Goal: Task Accomplishment & Management: Complete application form

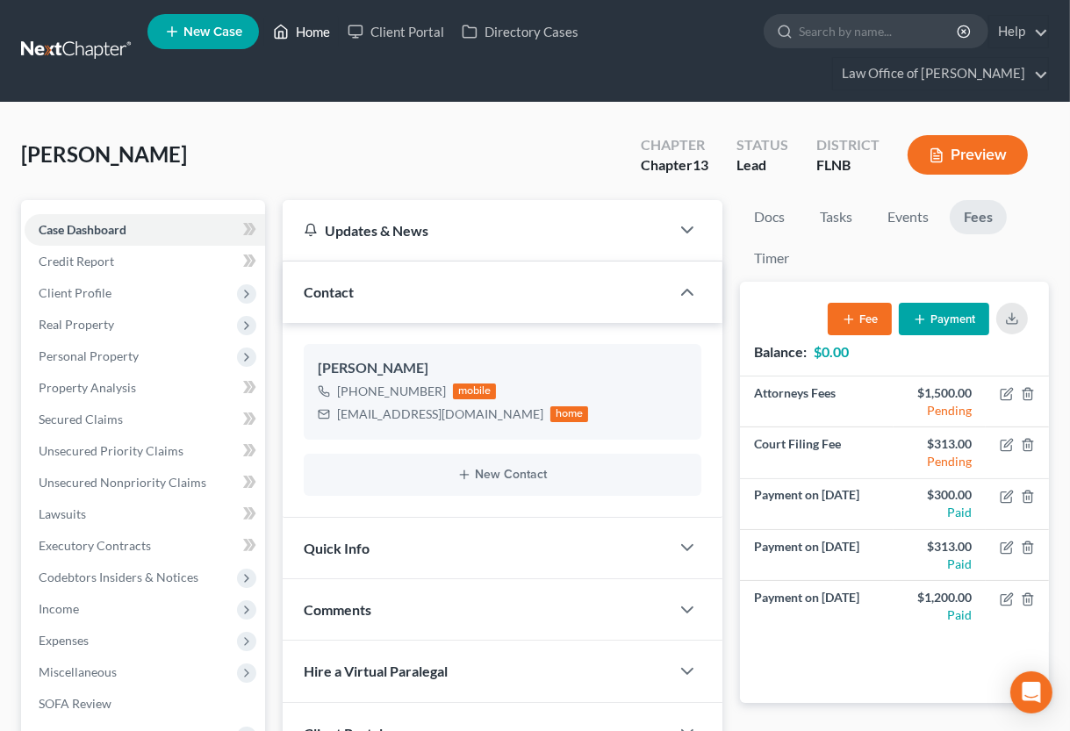
click at [308, 25] on link "Home" at bounding box center [301, 32] width 75 height 32
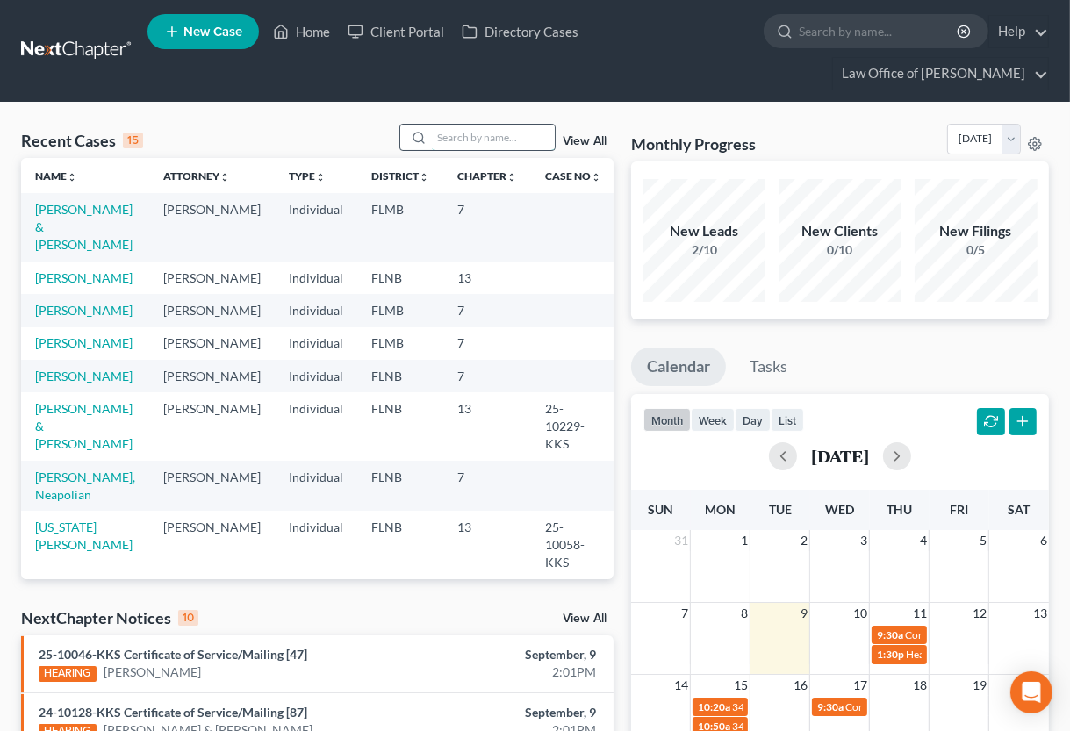
click at [454, 131] on input "search" at bounding box center [493, 137] width 123 height 25
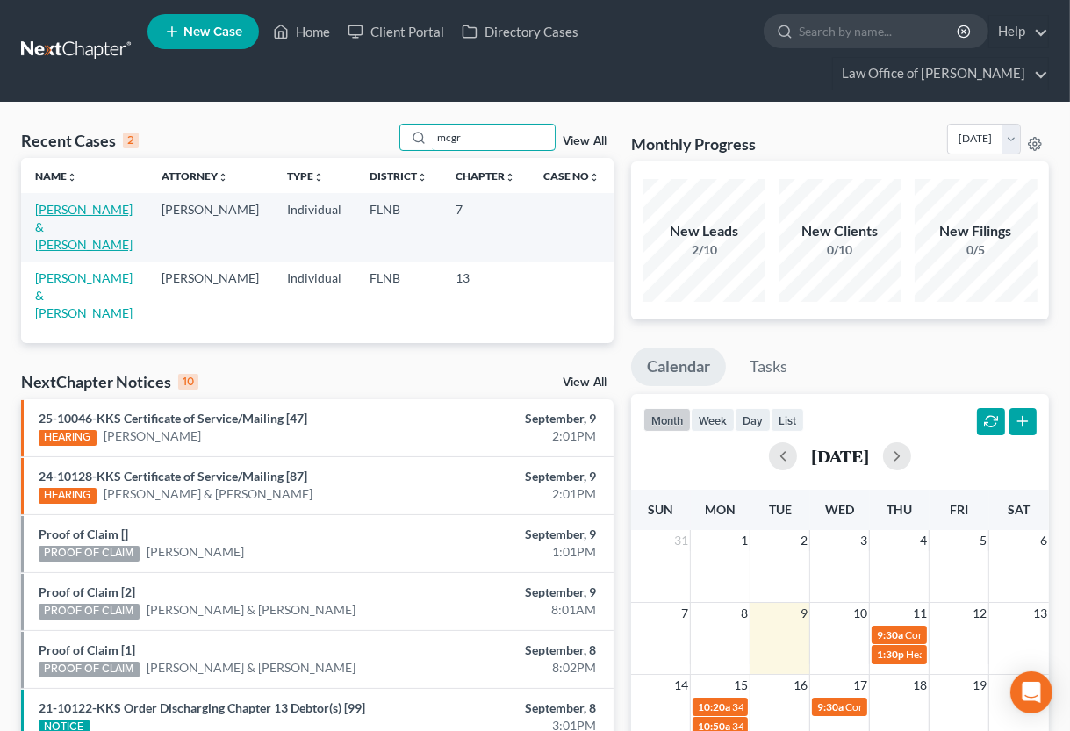
type input "mcgr"
click at [99, 211] on link "[PERSON_NAME] & [PERSON_NAME]" at bounding box center [83, 227] width 97 height 50
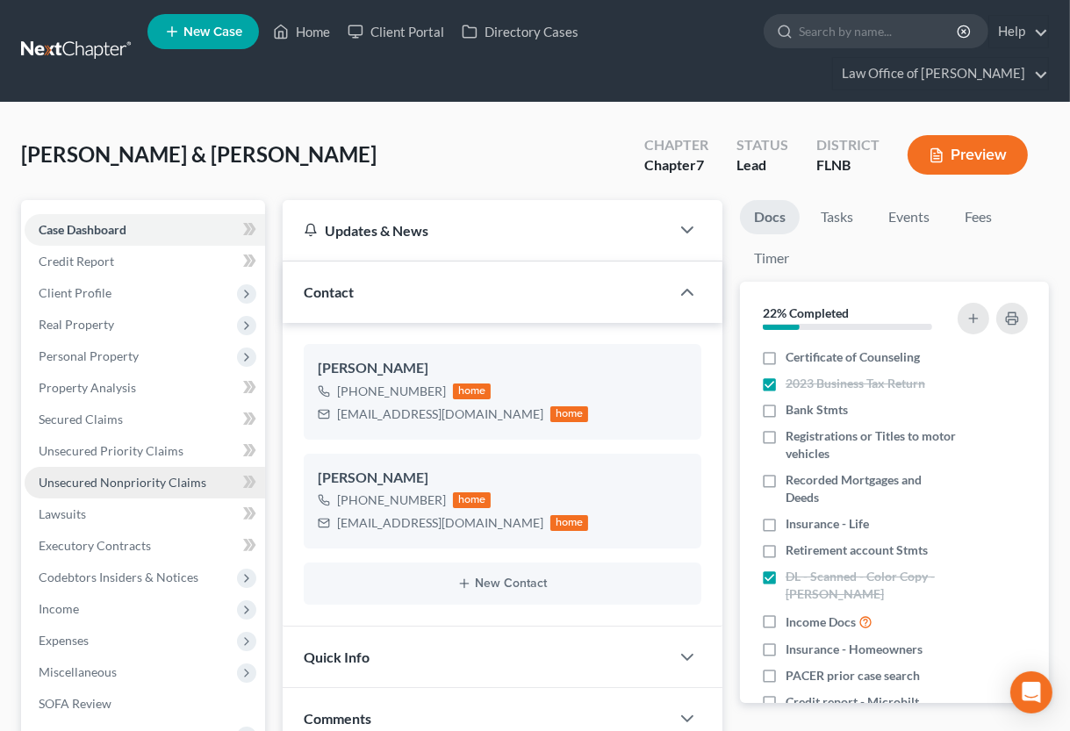
click at [114, 479] on span "Unsecured Nonpriority Claims" at bounding box center [123, 482] width 168 height 15
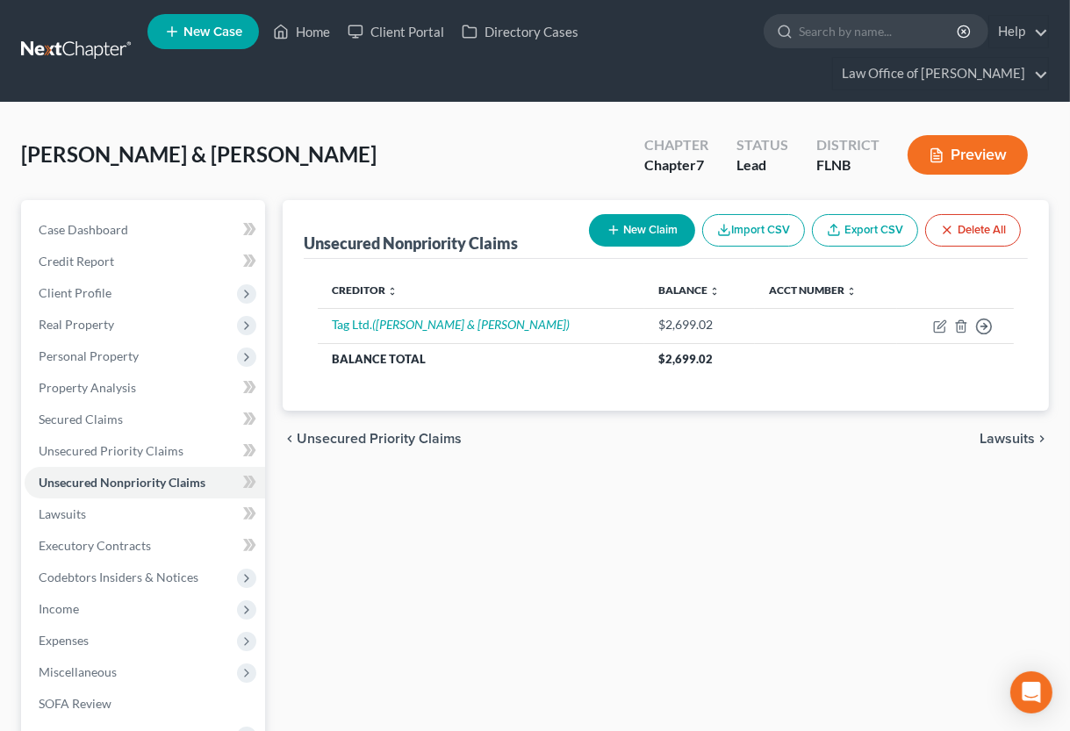
click at [648, 230] on button "New Claim" at bounding box center [642, 230] width 106 height 32
select select "2"
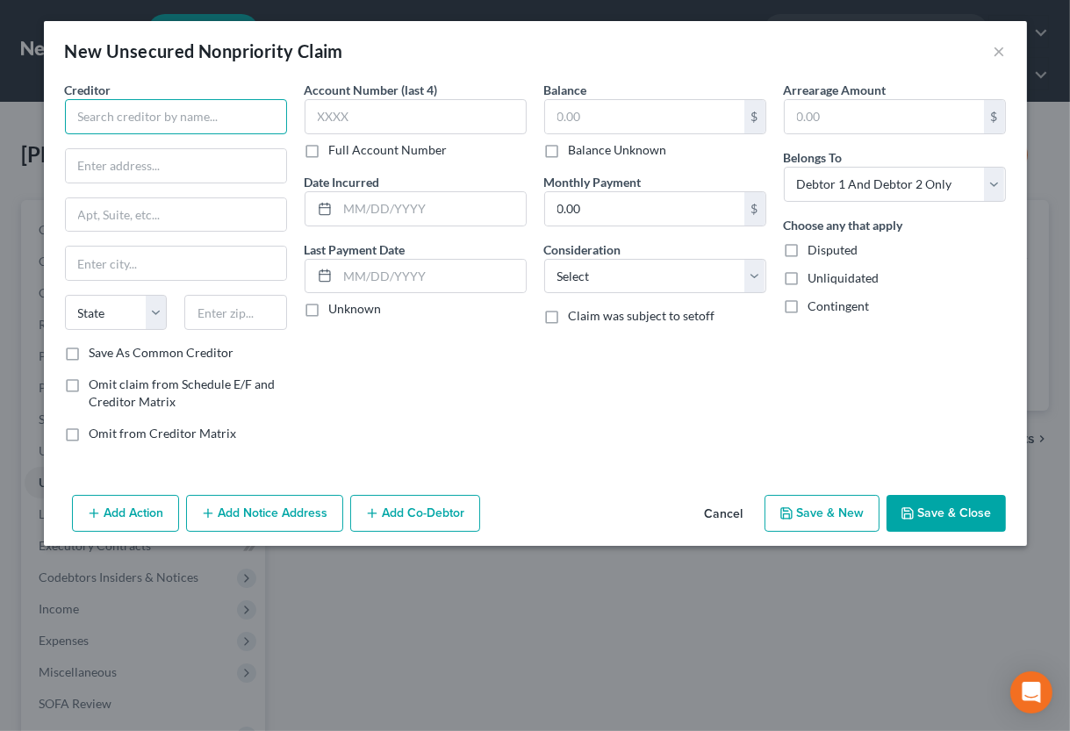
click at [140, 122] on input "text" at bounding box center [176, 116] width 222 height 35
type input "National Funding, Inc."
click at [447, 218] on input "text" at bounding box center [432, 208] width 188 height 33
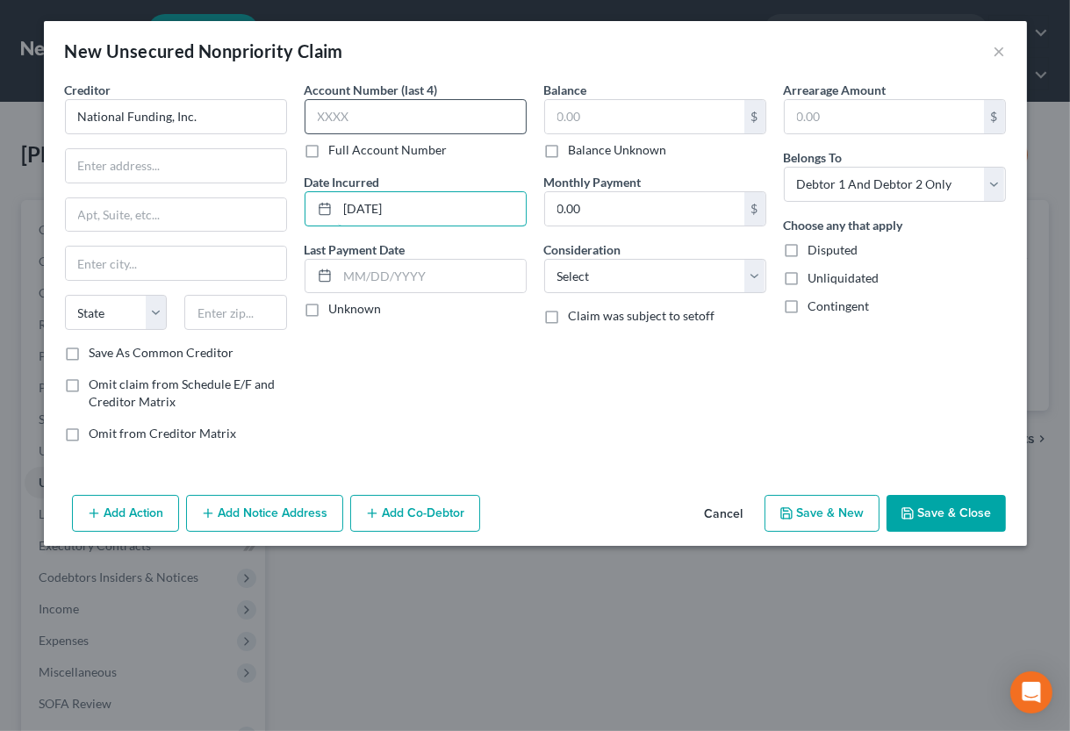
type input "[DATE]"
click at [483, 102] on input "text" at bounding box center [415, 116] width 222 height 35
type input "3013"
click at [615, 131] on input "text" at bounding box center [644, 116] width 199 height 33
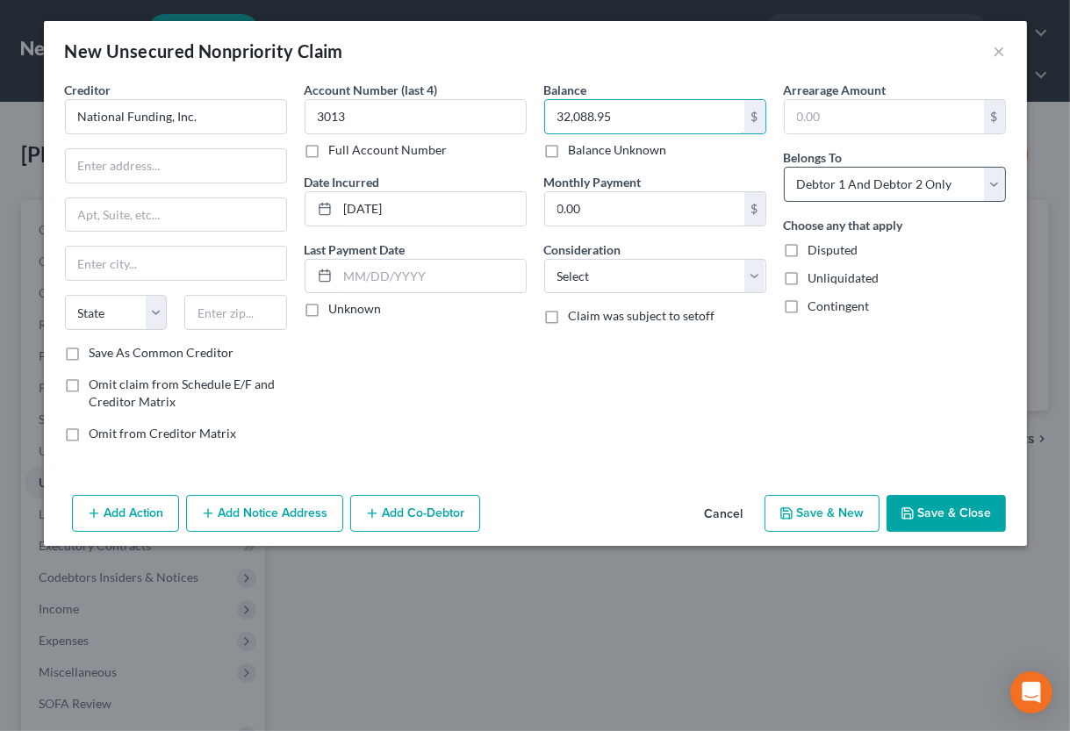
type input "32,088.95"
select select "3"
click option "At Least One Of The Debtors And Another" at bounding box center [0, 0] width 0 height 0
click at [261, 510] on button "Add Notice Address" at bounding box center [264, 513] width 157 height 37
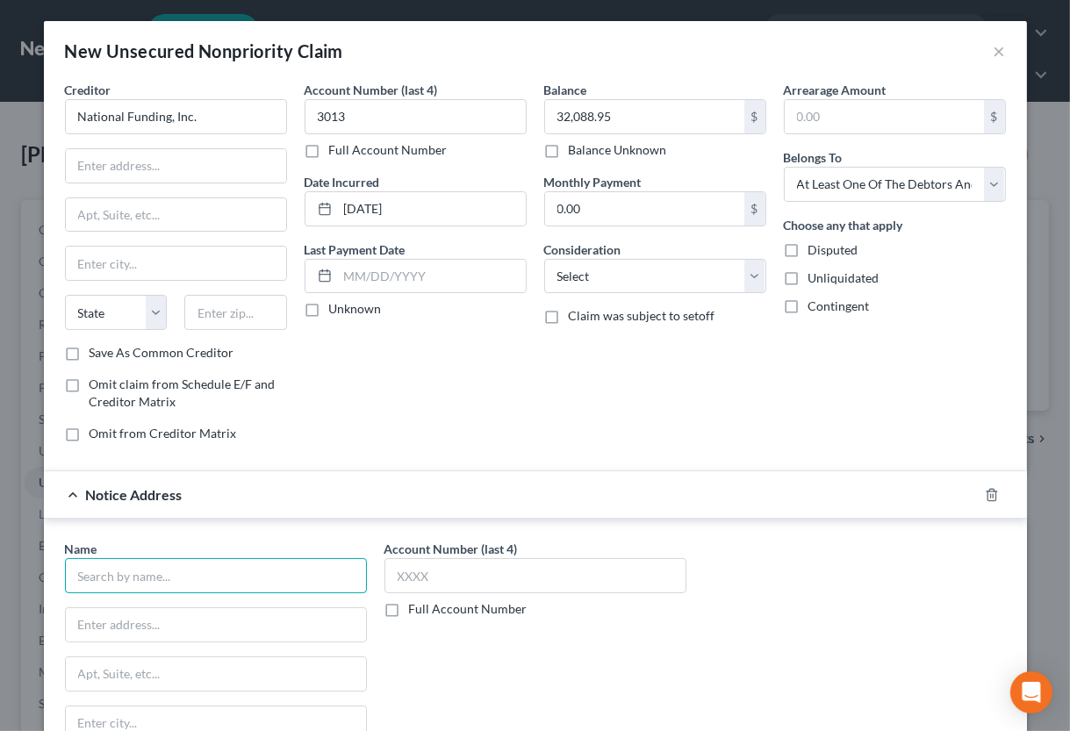
click at [254, 578] on input "text" at bounding box center [216, 575] width 302 height 35
type input "[PERSON_NAME], Esquire"
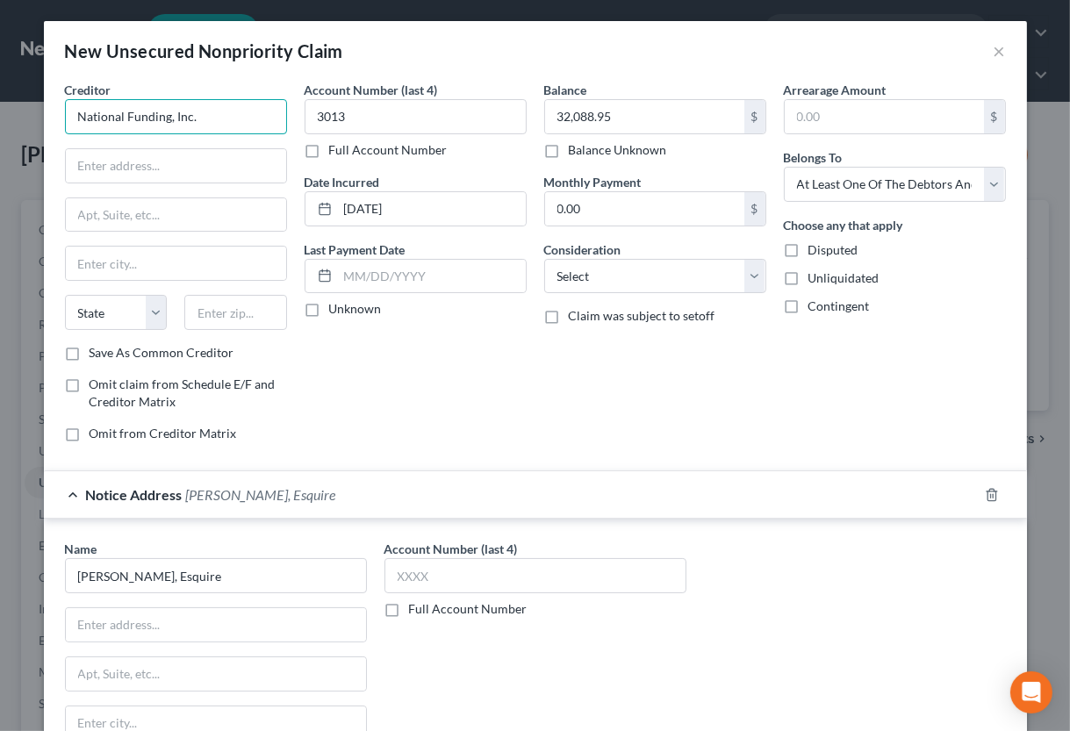
drag, startPoint x: 211, startPoint y: 119, endPoint x: 82, endPoint y: 109, distance: 129.4
click at [82, 109] on input "National Funding, Inc." at bounding box center [176, 116] width 222 height 35
click at [108, 619] on input "text" at bounding box center [216, 624] width 300 height 33
paste input "National Funding, Inc."
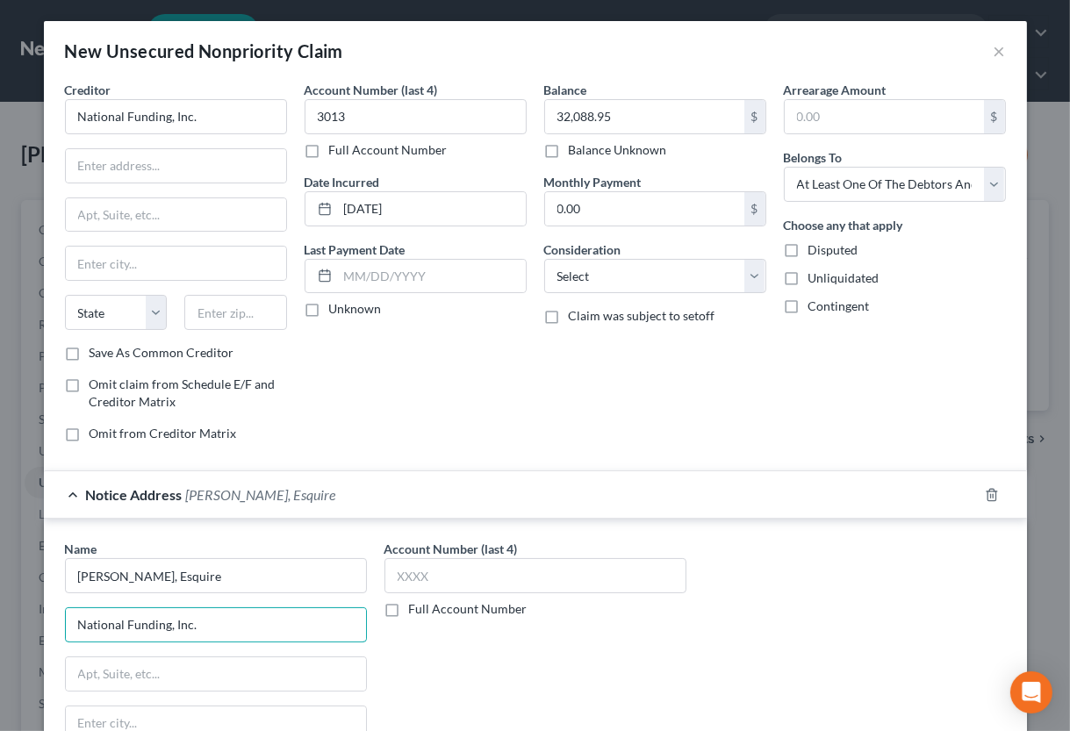
type input "National Funding, Inc."
click at [108, 672] on input "text" at bounding box center [216, 673] width 300 height 33
paste input "[STREET_ADDRESS]"
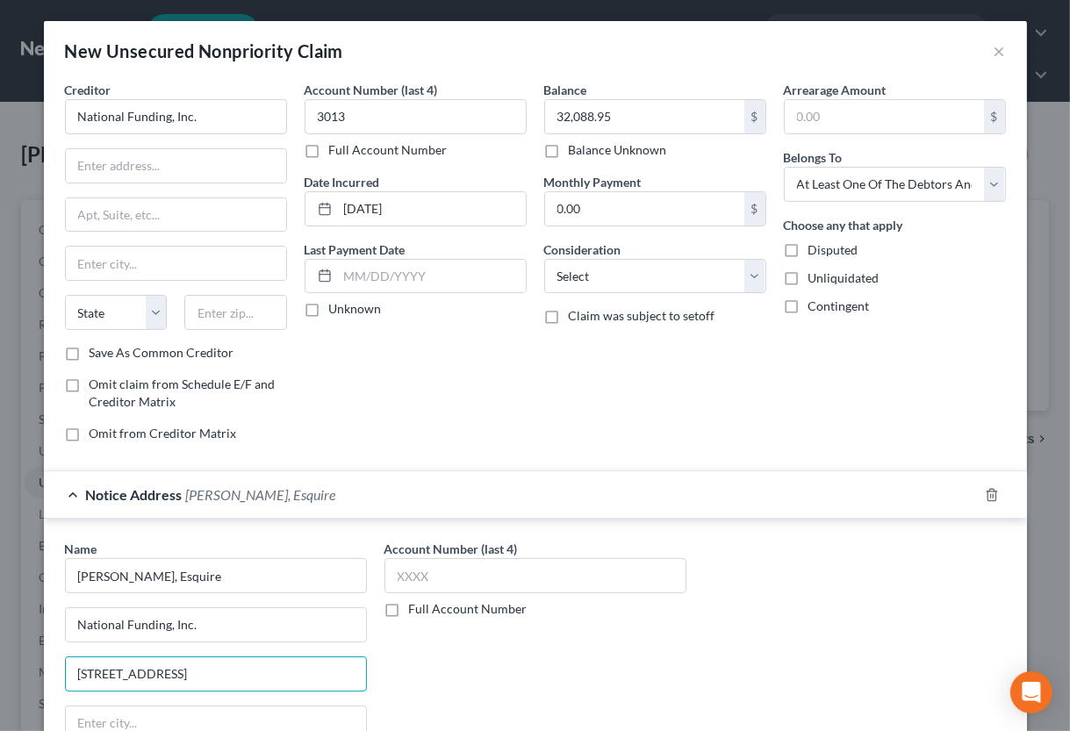
type input "[STREET_ADDRESS]"
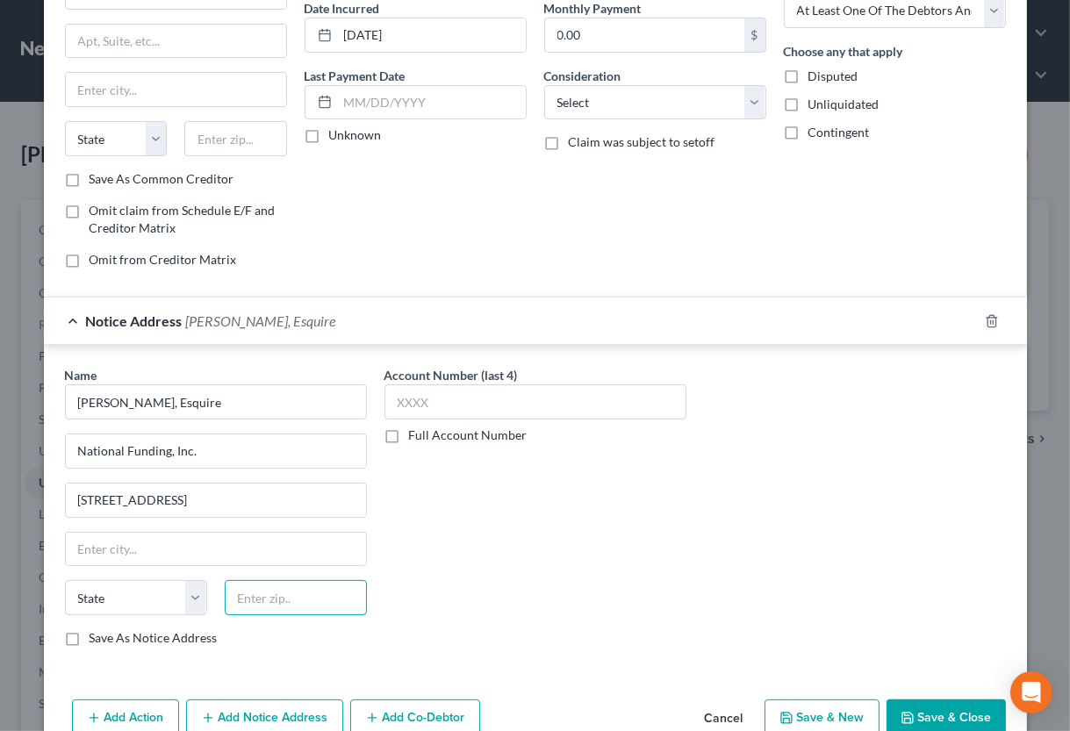
click at [308, 598] on input "text" at bounding box center [296, 597] width 142 height 35
type input "92122"
type input "[GEOGRAPHIC_DATA]"
select select "4"
drag, startPoint x: 223, startPoint y: 499, endPoint x: 53, endPoint y: 483, distance: 170.9
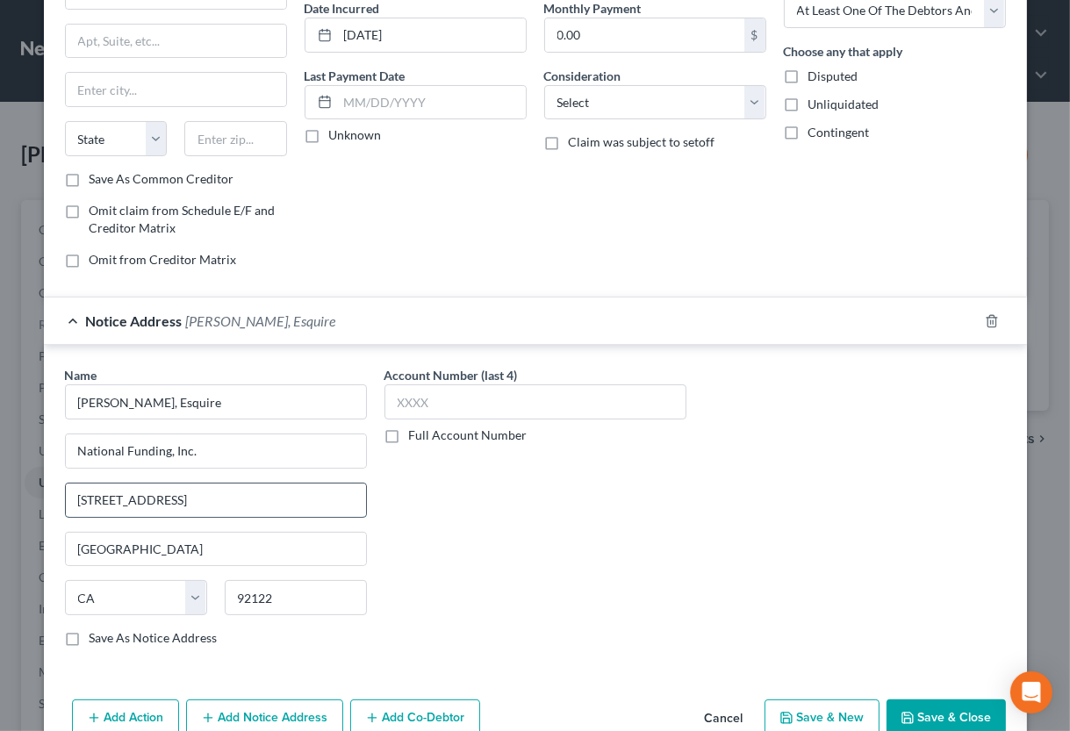
click at [66, 483] on input "[STREET_ADDRESS]" at bounding box center [216, 499] width 300 height 33
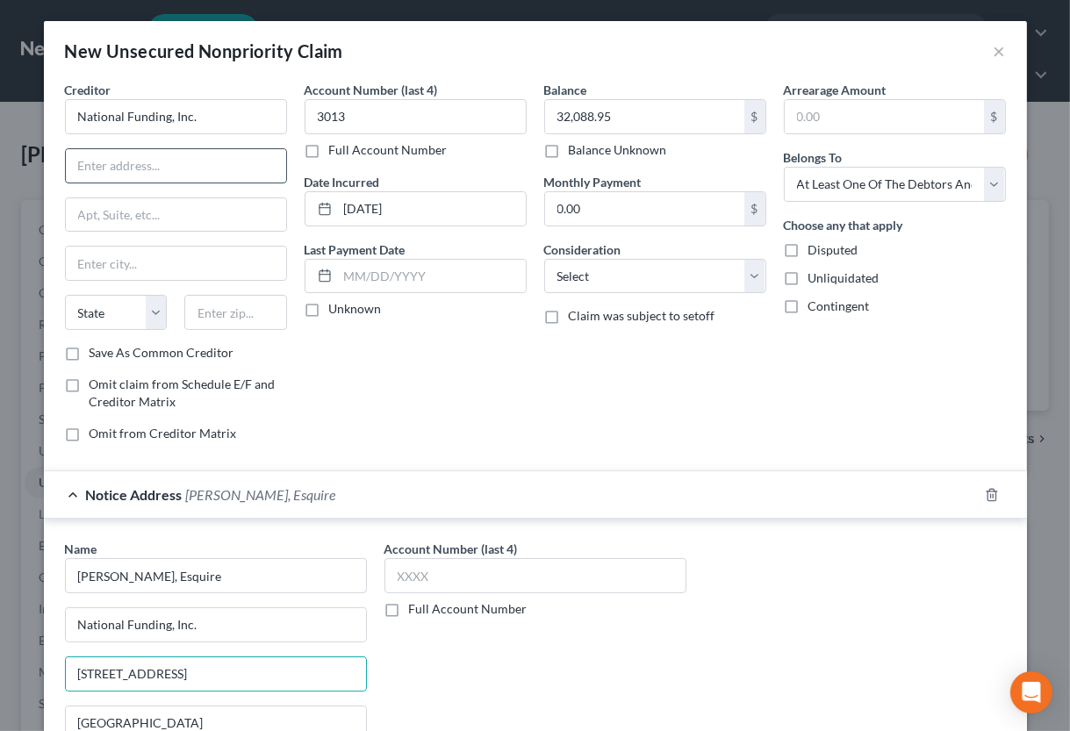
click at [111, 161] on input "text" at bounding box center [176, 165] width 220 height 33
paste input "[STREET_ADDRESS]"
type input "[STREET_ADDRESS]"
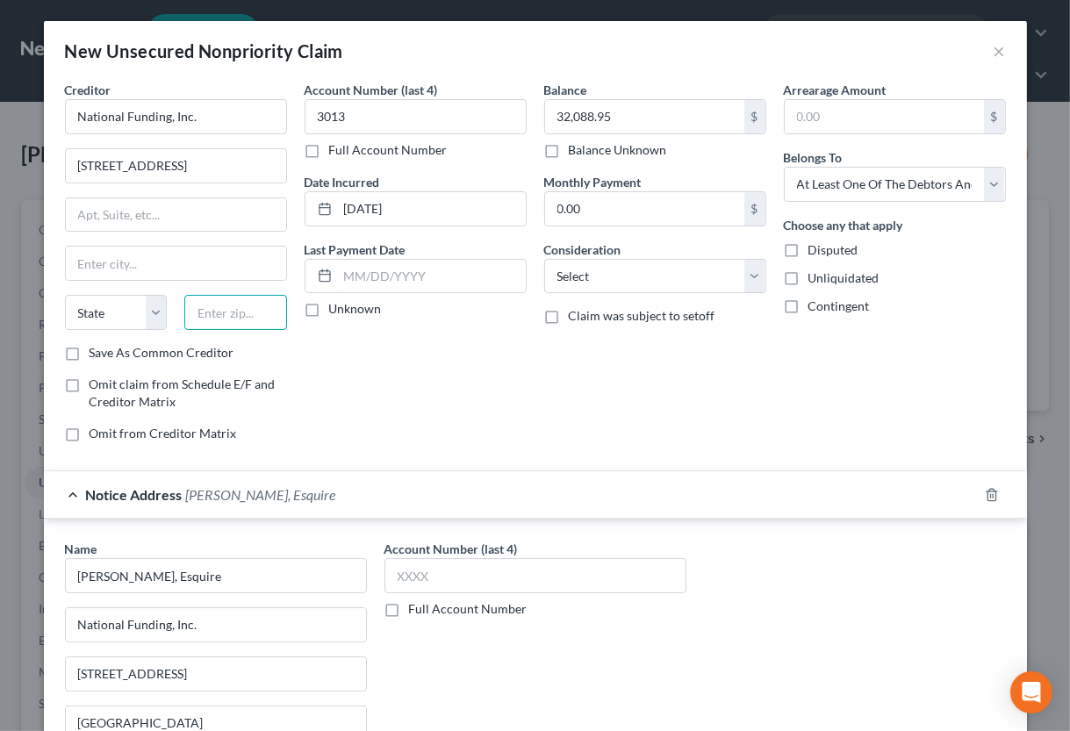
click at [253, 317] on input "text" at bounding box center [235, 312] width 103 height 35
type input "92122"
type input "[GEOGRAPHIC_DATA]"
select select "4"
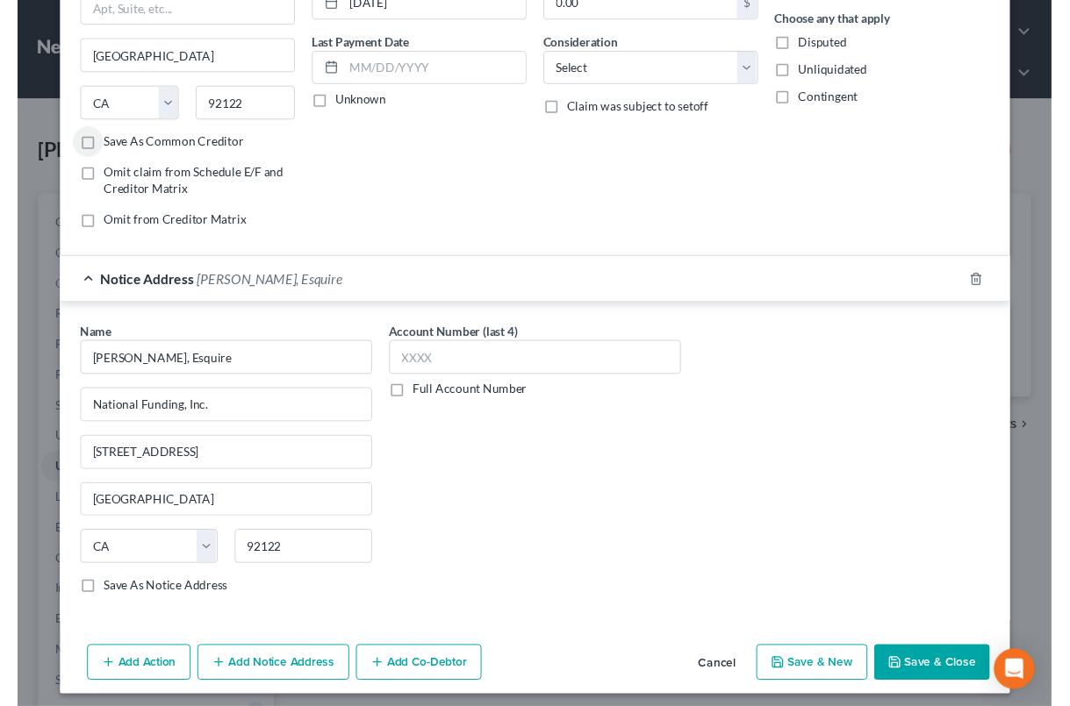
scroll to position [212, 0]
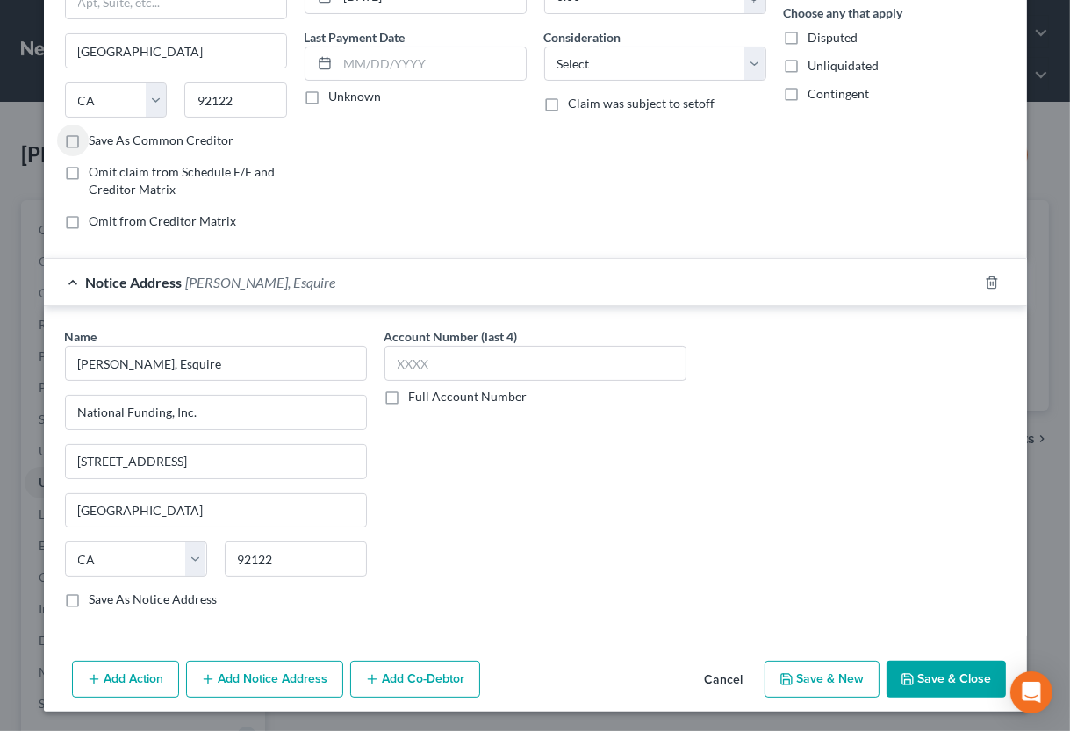
click at [922, 681] on button "Save & Close" at bounding box center [945, 679] width 119 height 37
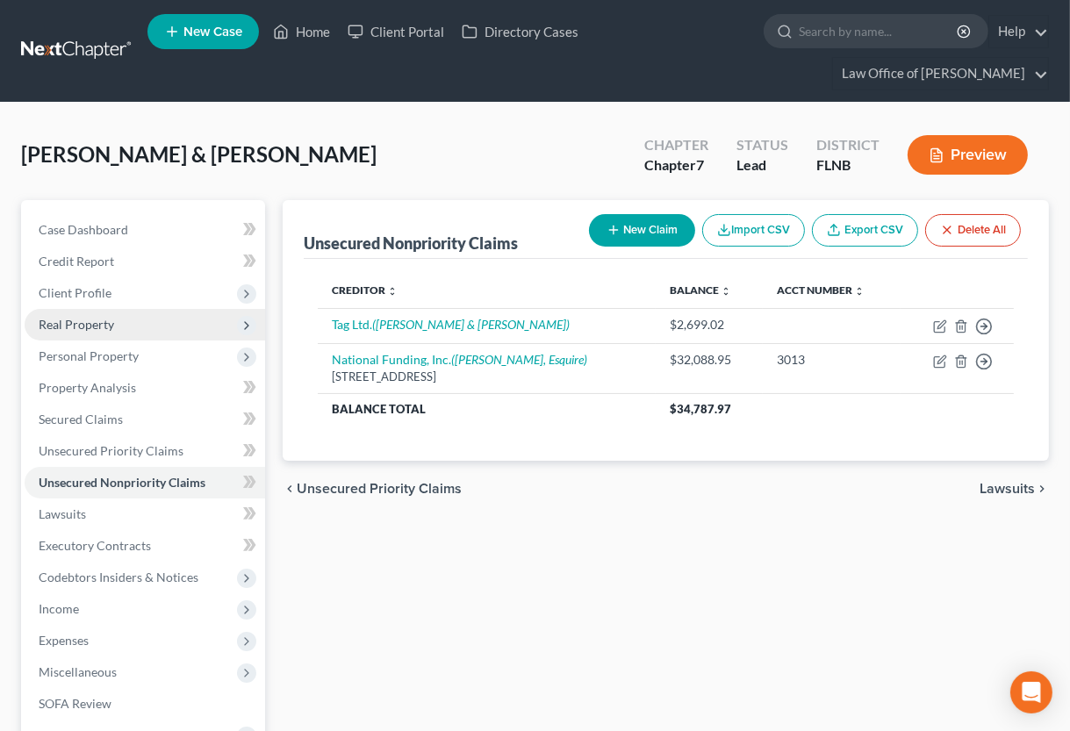
click at [111, 326] on span "Real Property" at bounding box center [76, 324] width 75 height 15
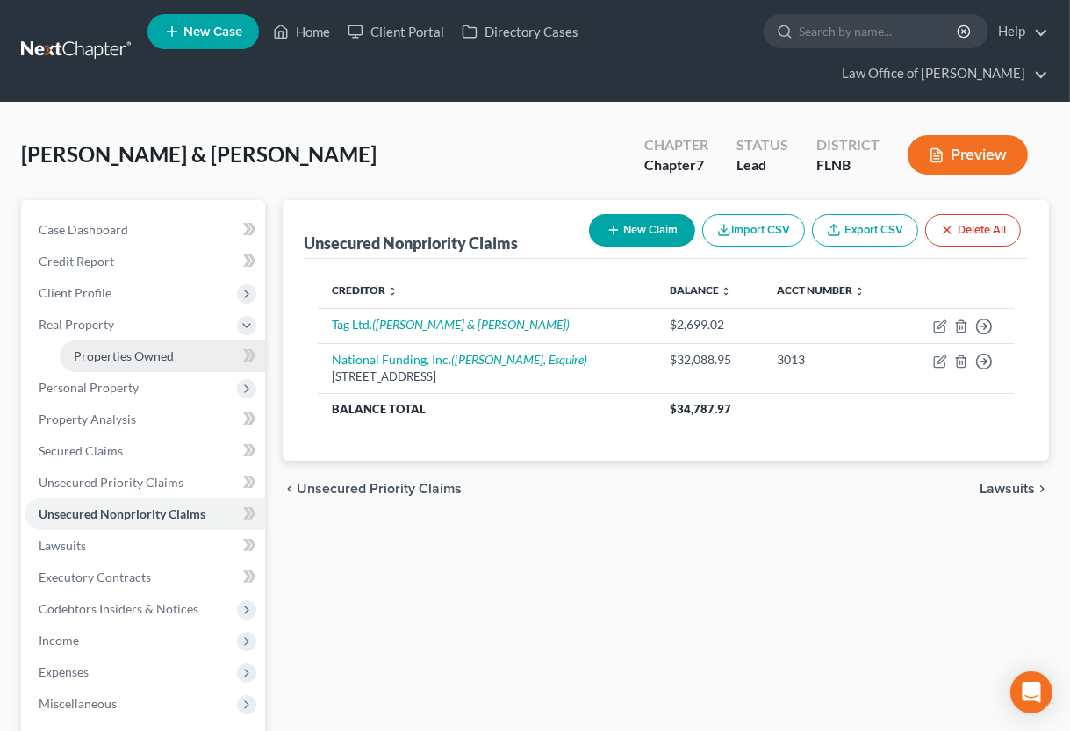
click at [118, 361] on span "Properties Owned" at bounding box center [124, 355] width 100 height 15
